Goal: Use online tool/utility

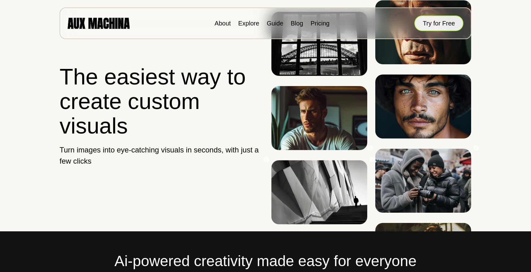
click at [424, 25] on button "Try for Free" at bounding box center [438, 24] width 49 height 16
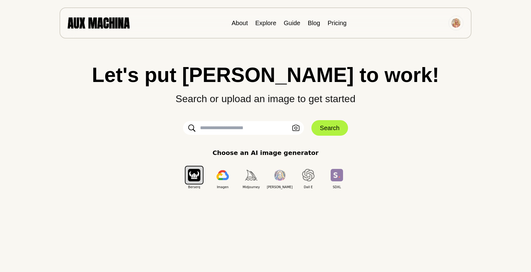
click at [229, 130] on input "text" at bounding box center [243, 128] width 121 height 14
type input "**********"
click button "Search" at bounding box center [329, 128] width 36 height 16
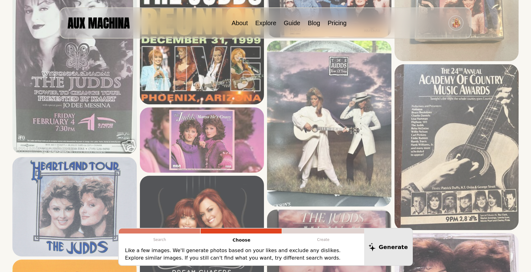
scroll to position [495, 0]
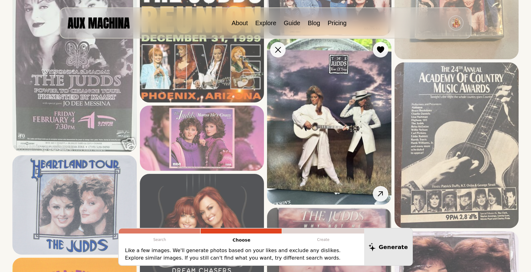
click at [320, 128] on img at bounding box center [329, 122] width 124 height 166
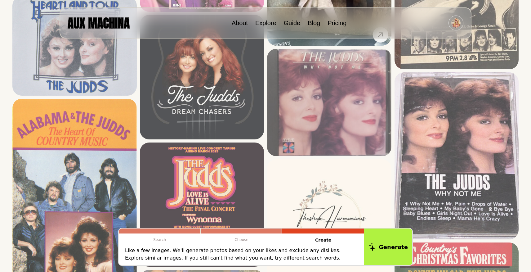
scroll to position [655, 0]
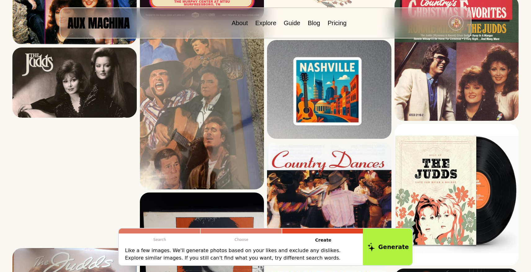
click at [384, 254] on button "Generate" at bounding box center [388, 246] width 51 height 38
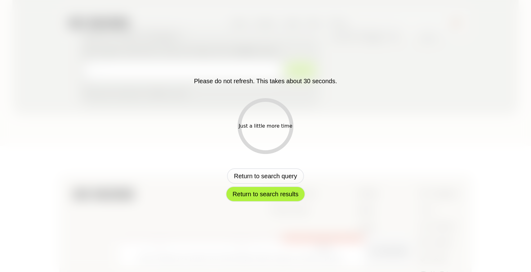
scroll to position [285, 0]
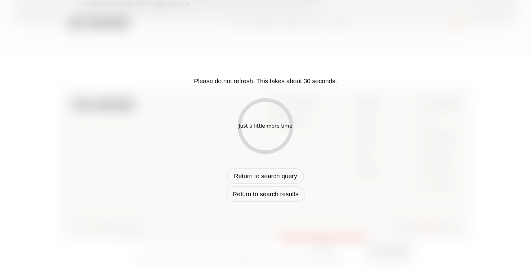
click at [265, 147] on div "Just a little more time" at bounding box center [266, 126] width 56 height 56
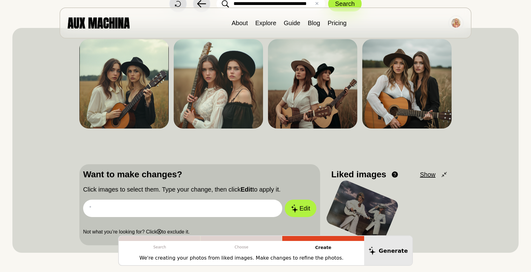
scroll to position [58, 0]
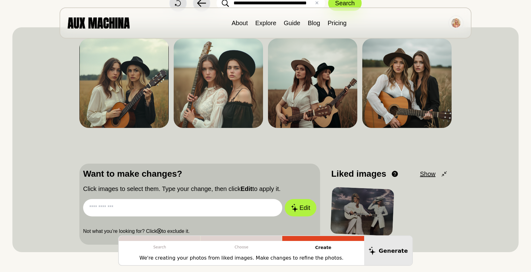
click at [134, 210] on input "text" at bounding box center [182, 207] width 199 height 17
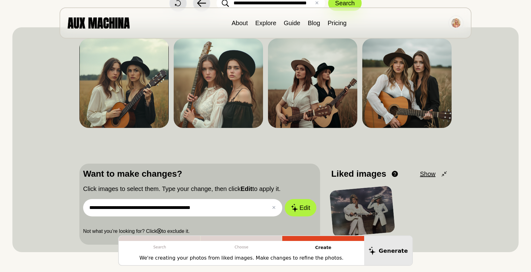
type input "**********"
click at [285, 199] on button "Edit" at bounding box center [301, 207] width 32 height 17
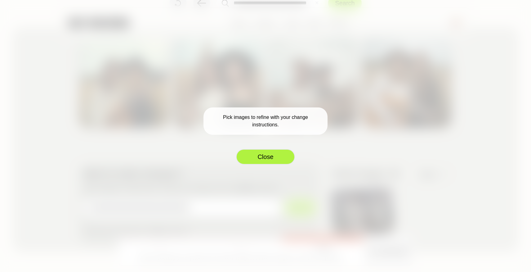
click at [283, 159] on button "Close" at bounding box center [265, 157] width 59 height 16
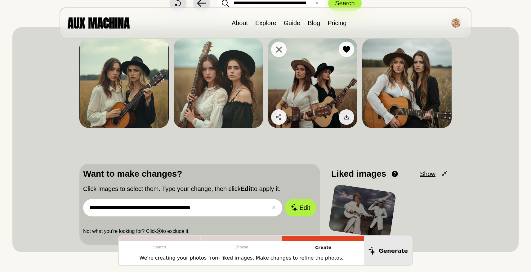
click at [334, 80] on img at bounding box center [312, 82] width 89 height 89
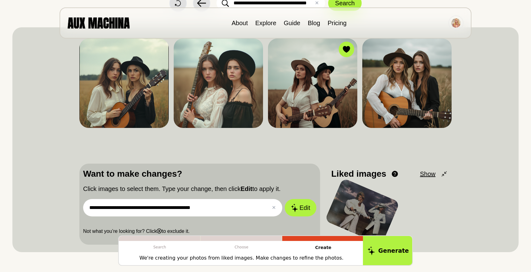
click at [393, 260] on button "Generate" at bounding box center [388, 250] width 51 height 31
